Goal: Entertainment & Leisure: Browse casually

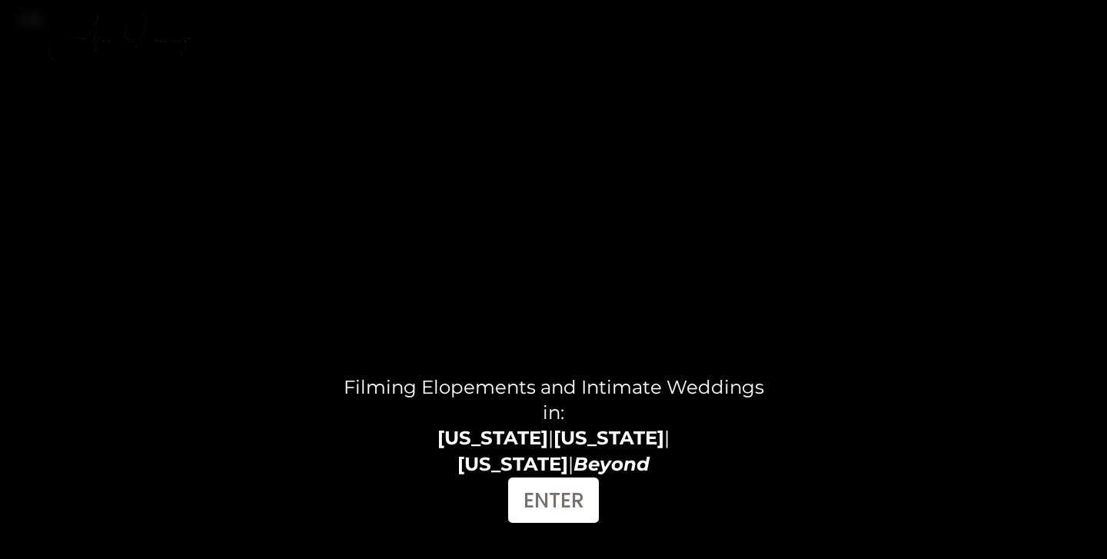
scroll to position [5, 0]
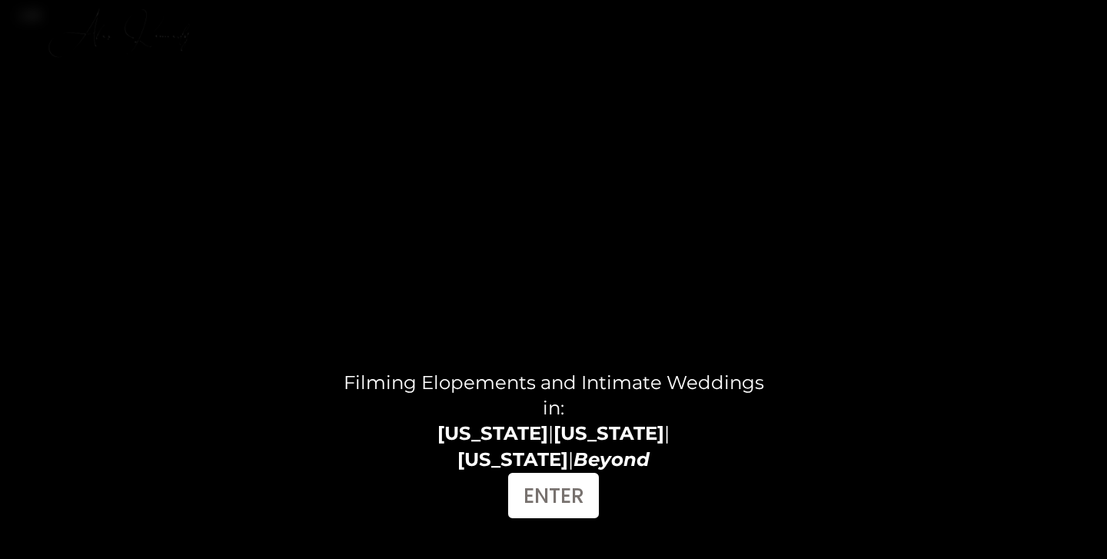
click at [896, 22] on link "FILMS" at bounding box center [904, 17] width 49 height 22
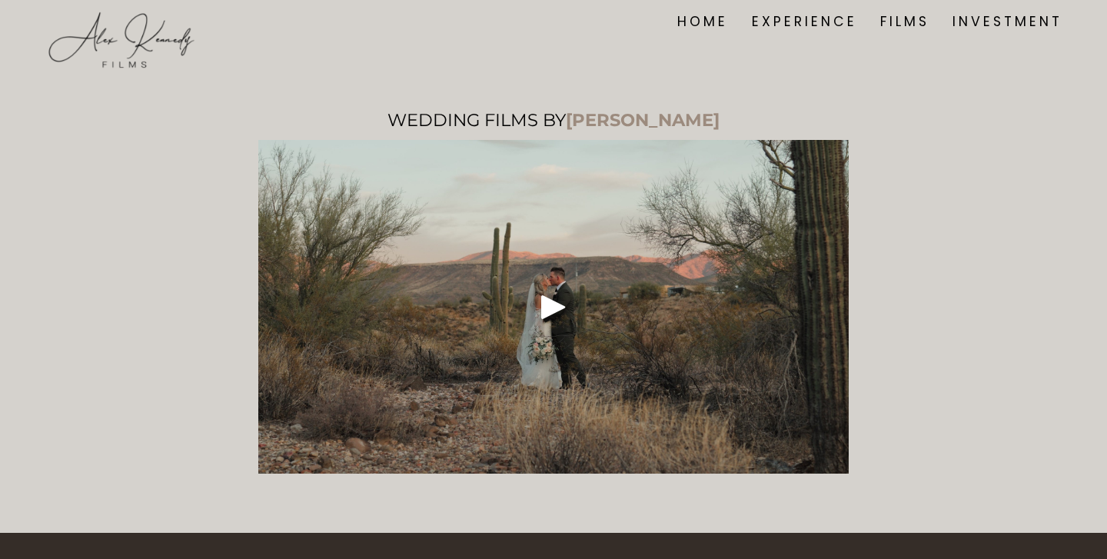
click at [589, 295] on div at bounding box center [553, 307] width 590 height 334
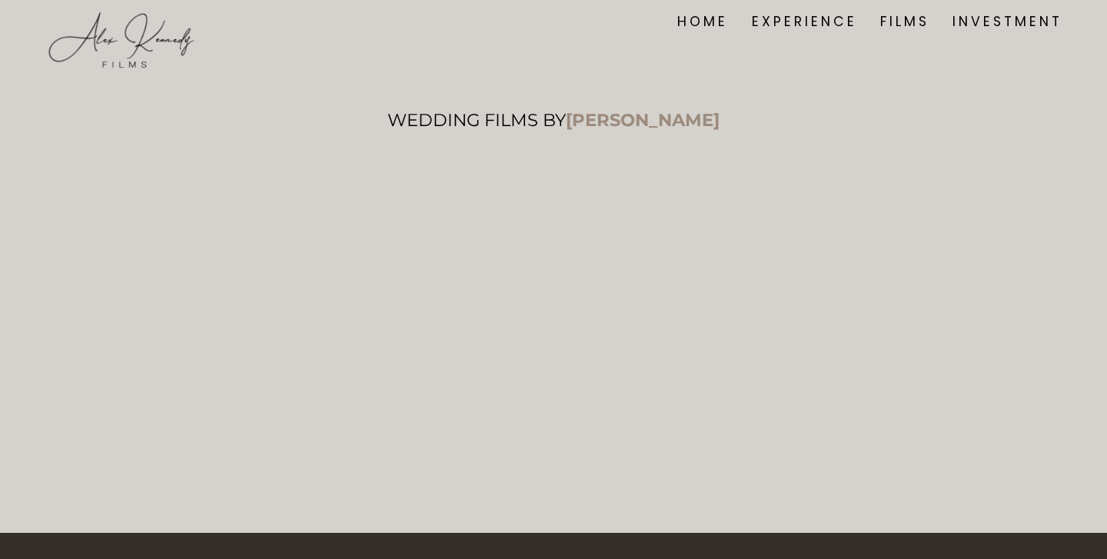
click at [964, 189] on div "WEDDING FILMS BY ALEX KENNEDY" at bounding box center [553, 288] width 1107 height 417
click at [850, 323] on div "WEDDING FILMS BY ALEX KENNEDY" at bounding box center [553, 288] width 1107 height 417
click at [938, 331] on div "WEDDING FILMS BY ALEX KENNEDY" at bounding box center [553, 288] width 1107 height 417
click at [1049, 139] on div "WEDDING FILMS BY ALEX KENNEDY" at bounding box center [553, 288] width 1107 height 417
